Goal: Find specific page/section: Find specific page/section

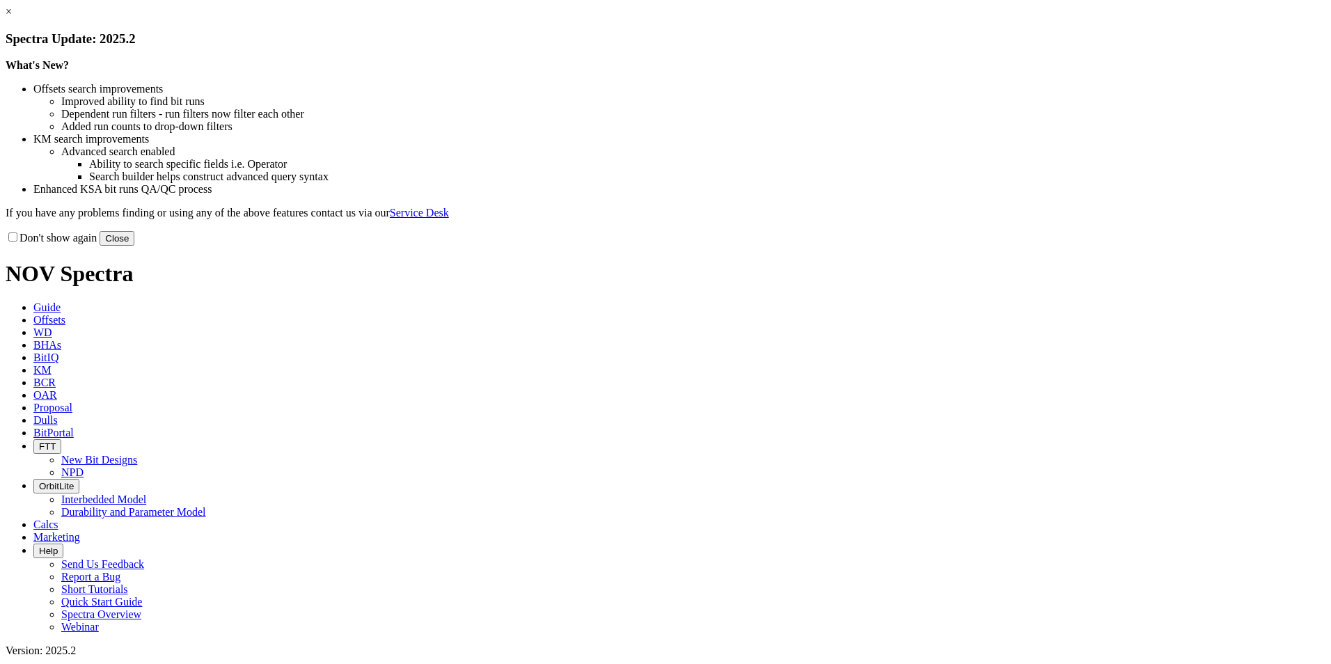
click at [950, 47] on h3 "Spectra Update: 2025.2" at bounding box center [666, 38] width 1320 height 15
click at [12, 17] on link "×" at bounding box center [9, 12] width 6 height 12
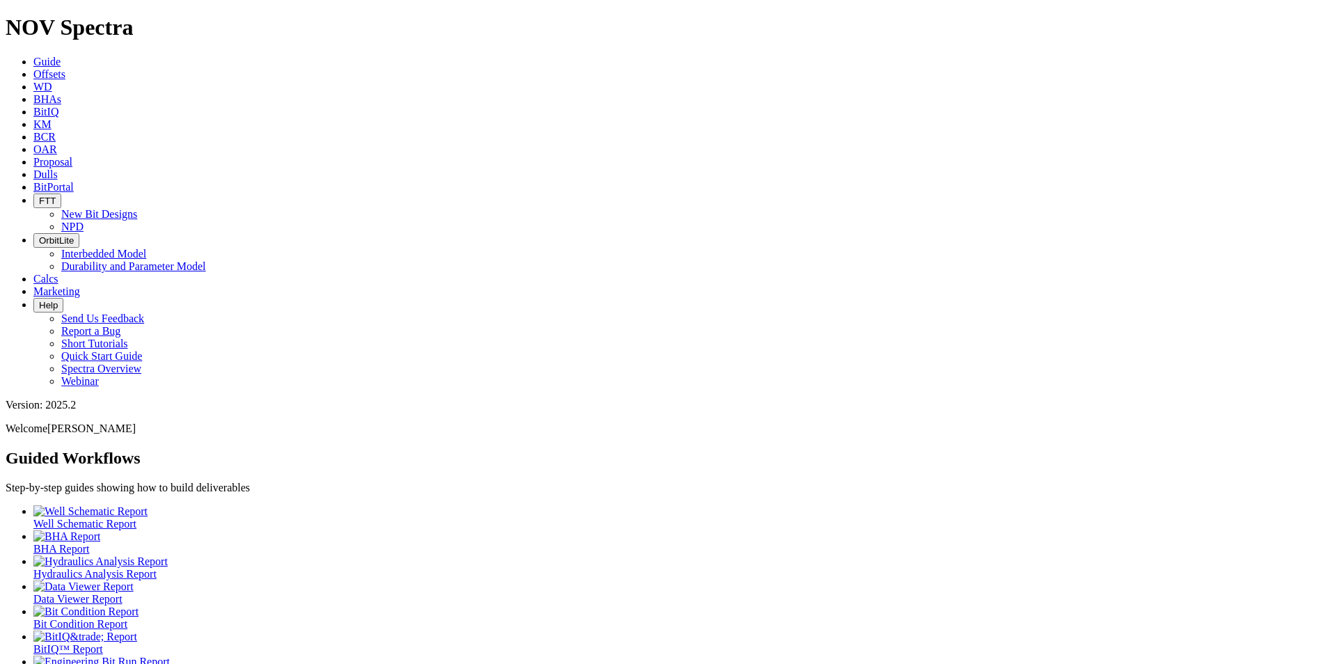
click at [74, 181] on link "BitPortal" at bounding box center [53, 187] width 40 height 12
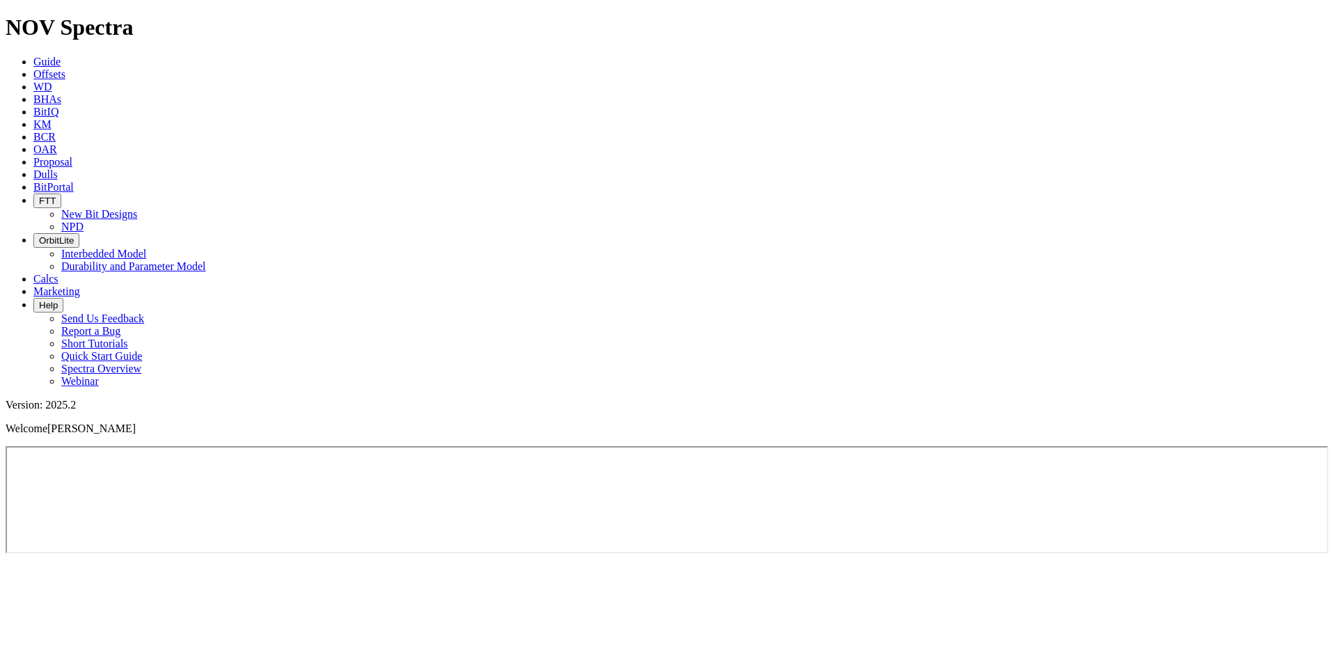
click at [65, 68] on span "Offsets" at bounding box center [49, 74] width 32 height 12
